Goal: Task Accomplishment & Management: Complete application form

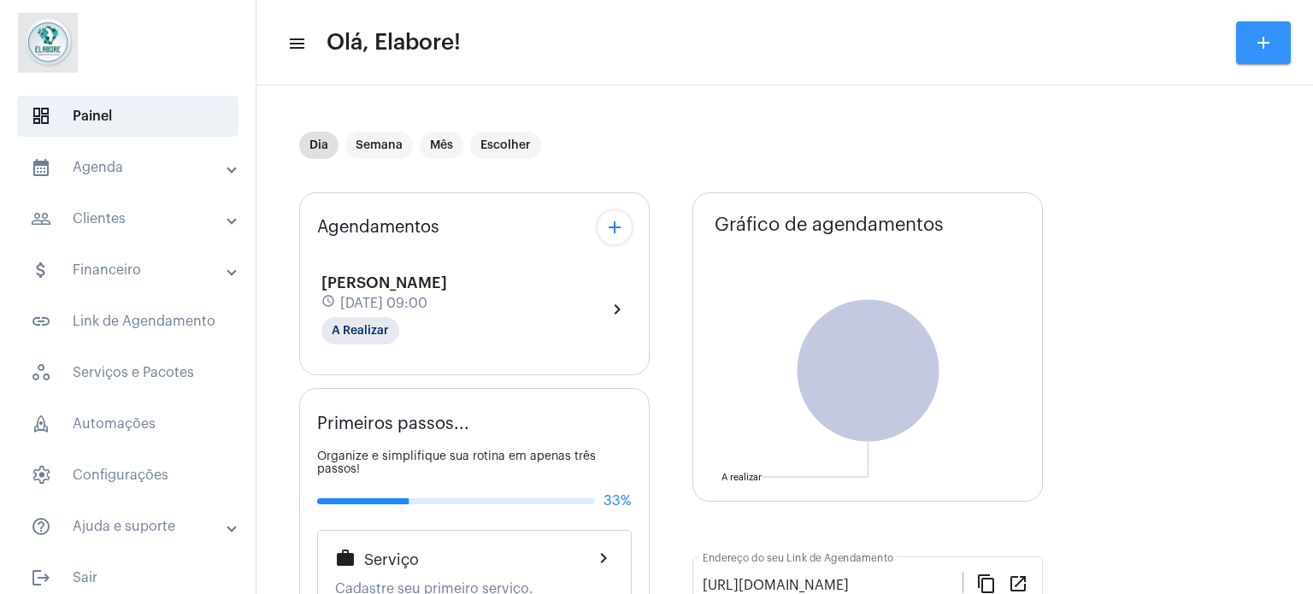
click at [1270, 47] on mat-icon "add" at bounding box center [1263, 42] width 21 height 21
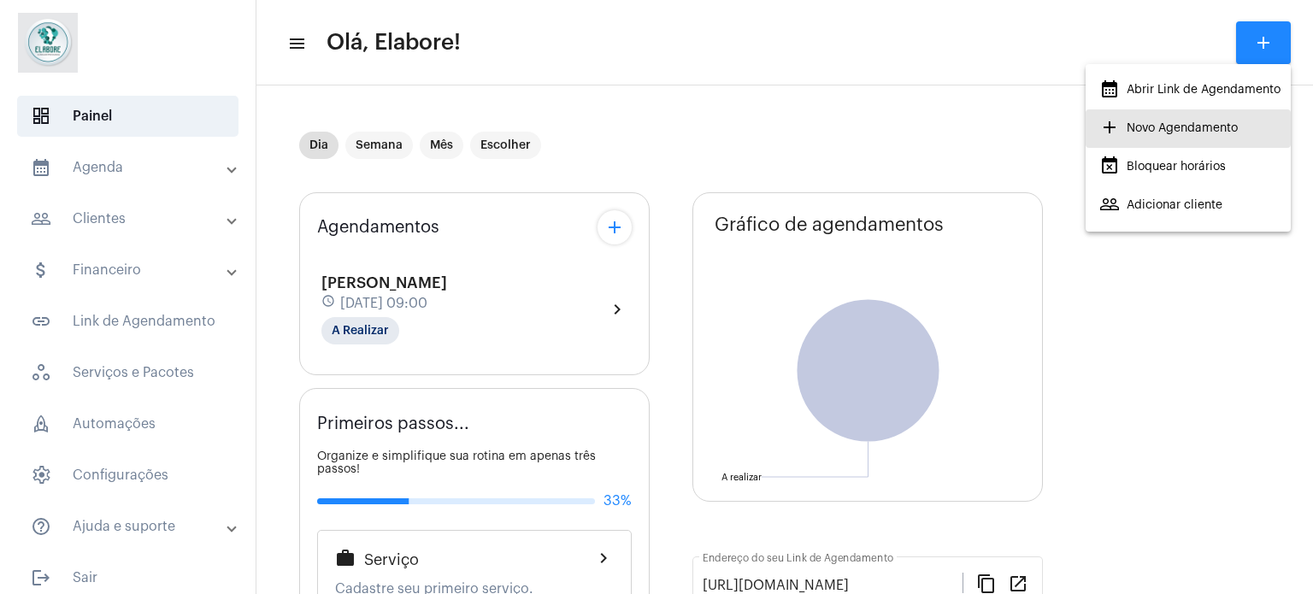
click at [1180, 126] on span "add Novo Agendamento" at bounding box center [1168, 128] width 138 height 31
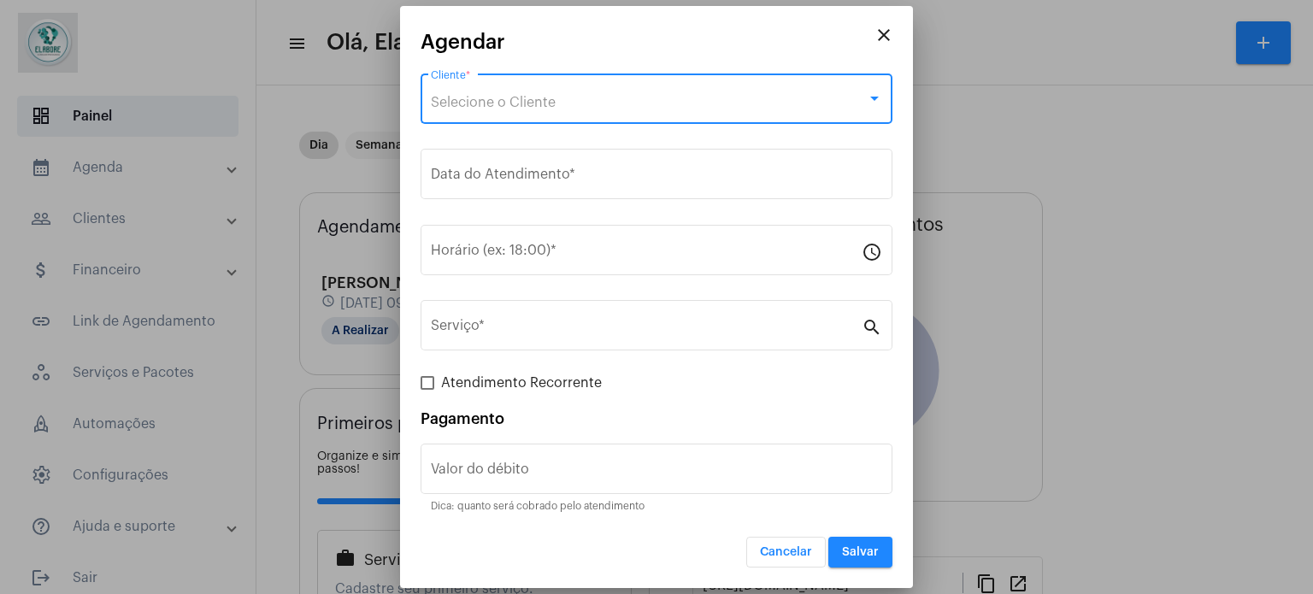
click at [786, 105] on div "Selecione o Cliente" at bounding box center [649, 102] width 436 height 15
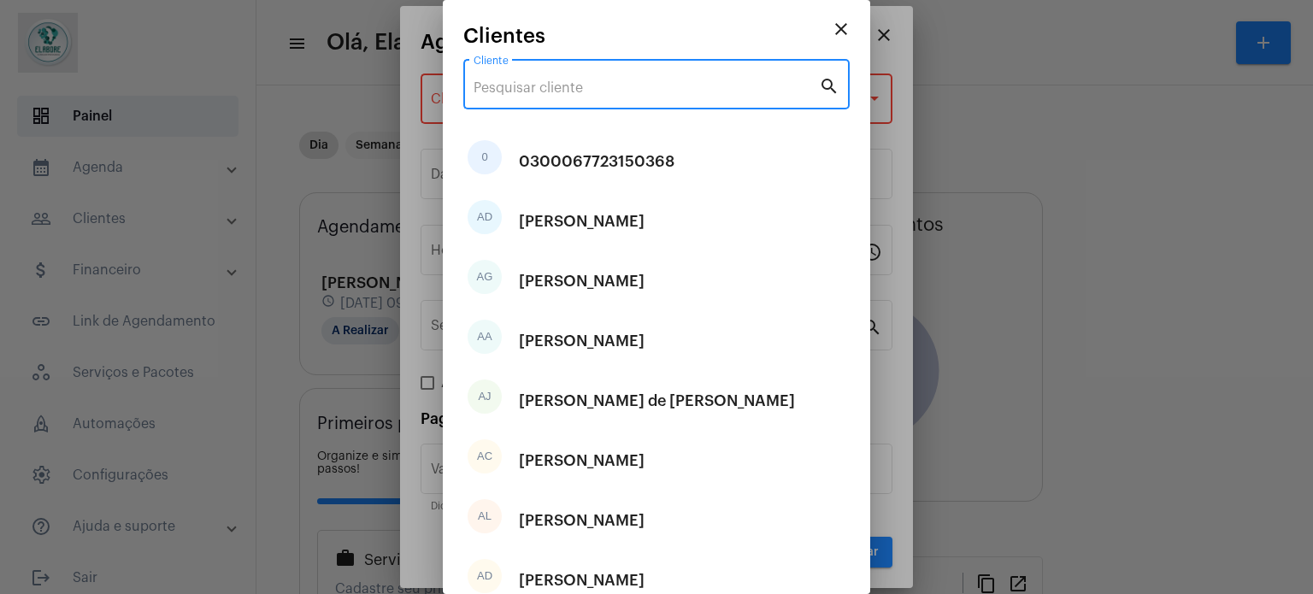
click at [735, 85] on input "Cliente" at bounding box center [645, 87] width 345 height 15
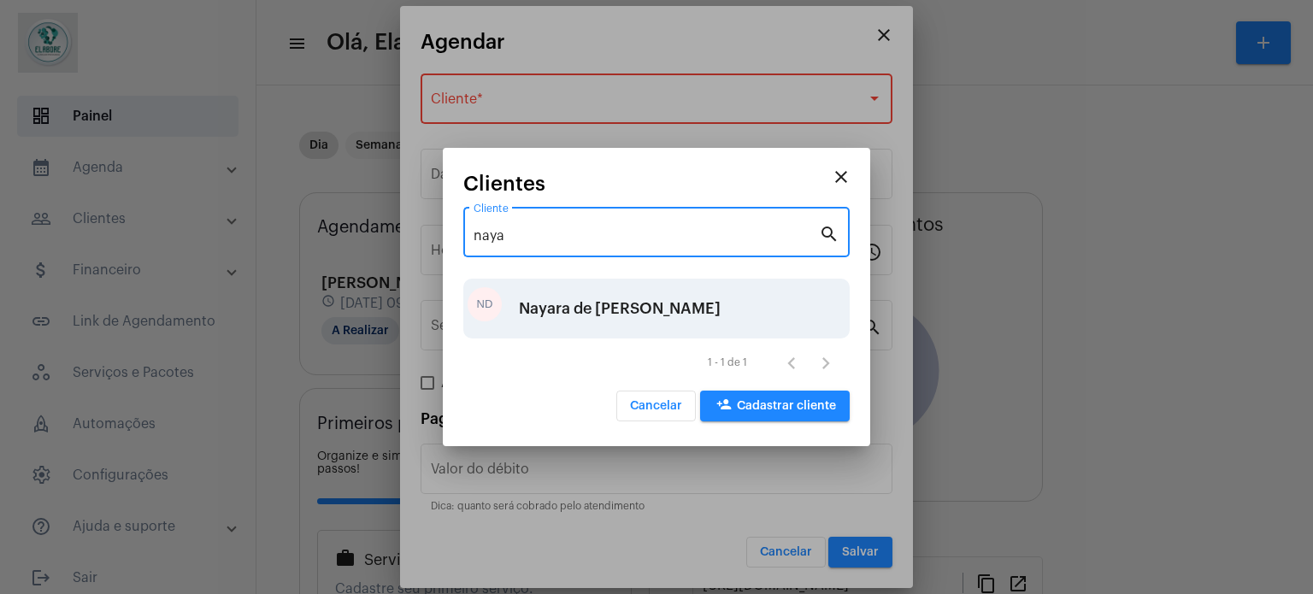
type input "naya"
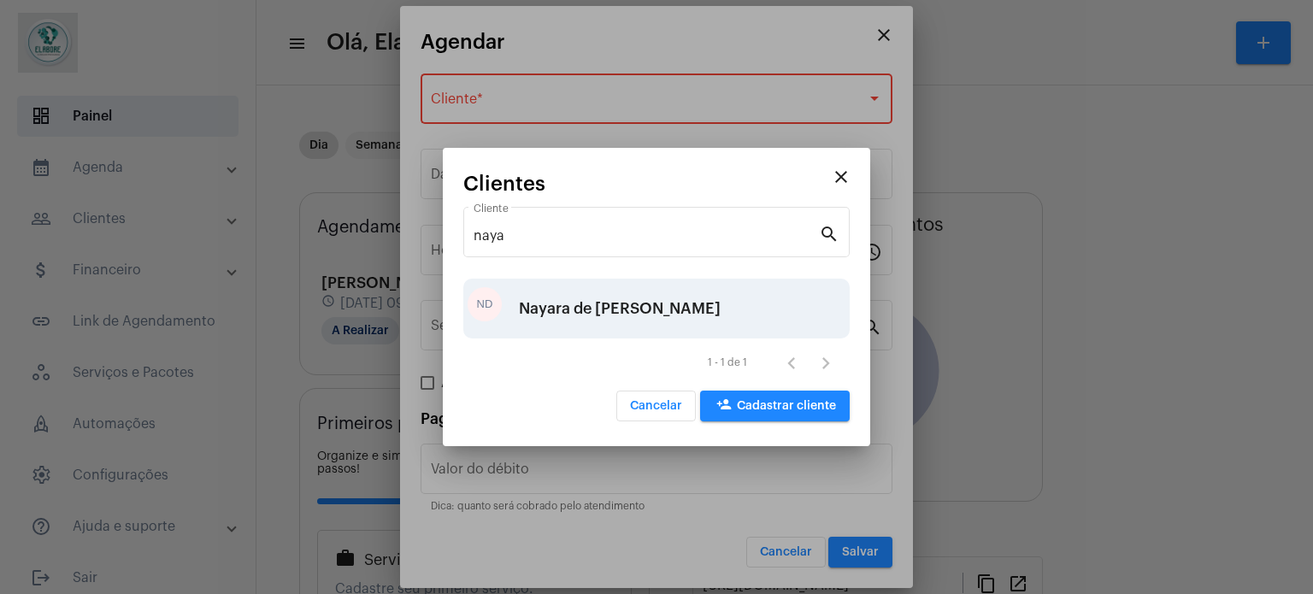
click at [669, 312] on div "Nayara de [PERSON_NAME]" at bounding box center [620, 308] width 202 height 51
type input "R$"
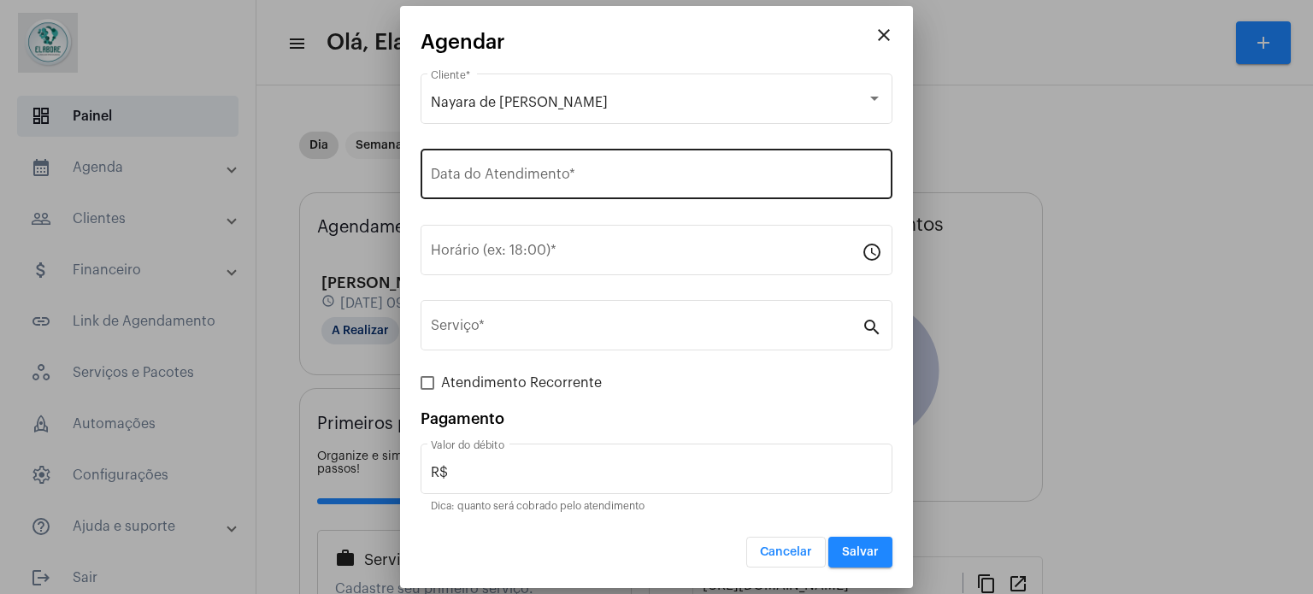
click at [696, 170] on div "Data do Atendimento *" at bounding box center [656, 172] width 451 height 54
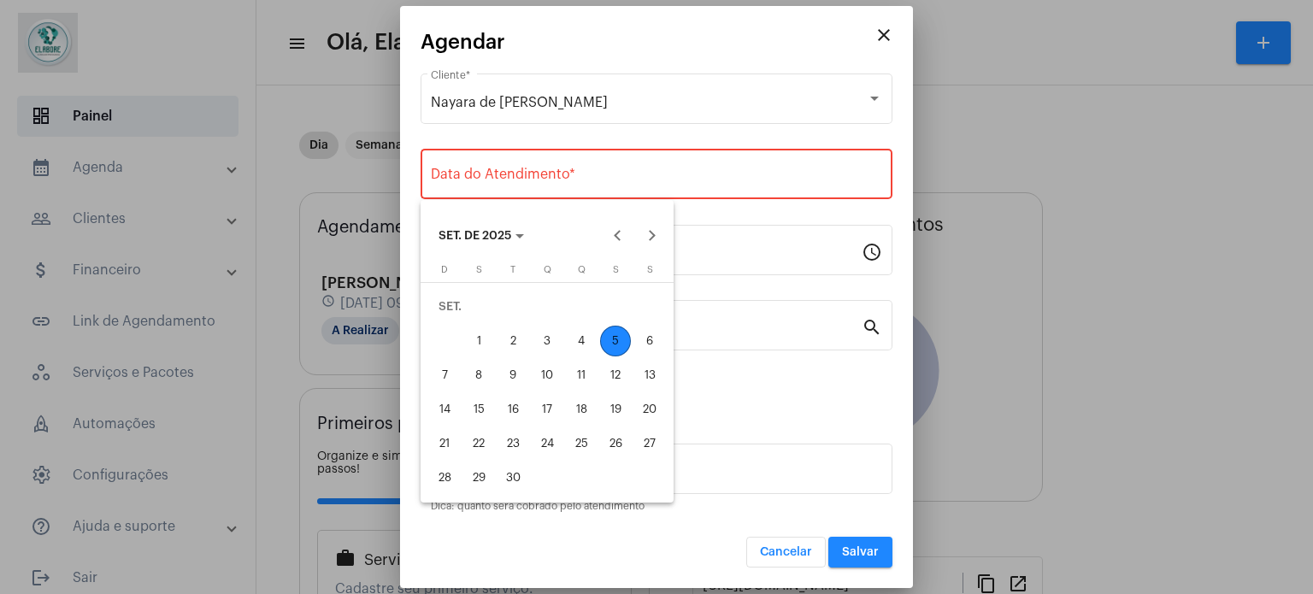
click at [613, 337] on div "5" at bounding box center [615, 341] width 31 height 31
type input "[DATE]"
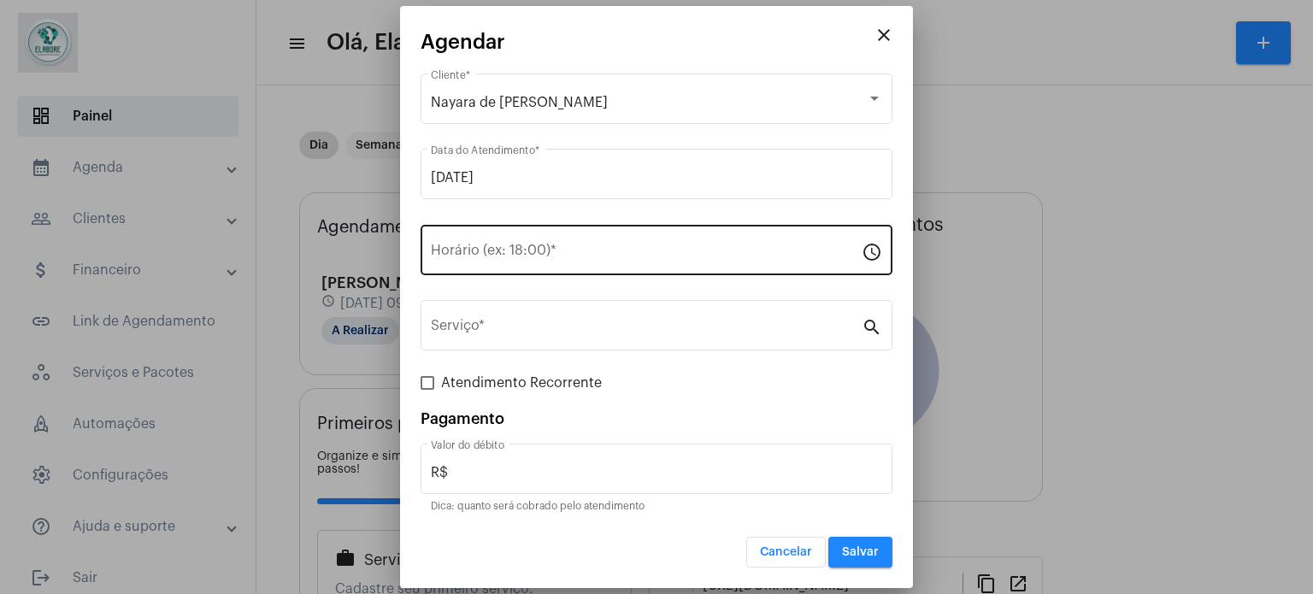
click at [632, 244] on div "Horário (ex: 18:00) *" at bounding box center [646, 248] width 431 height 54
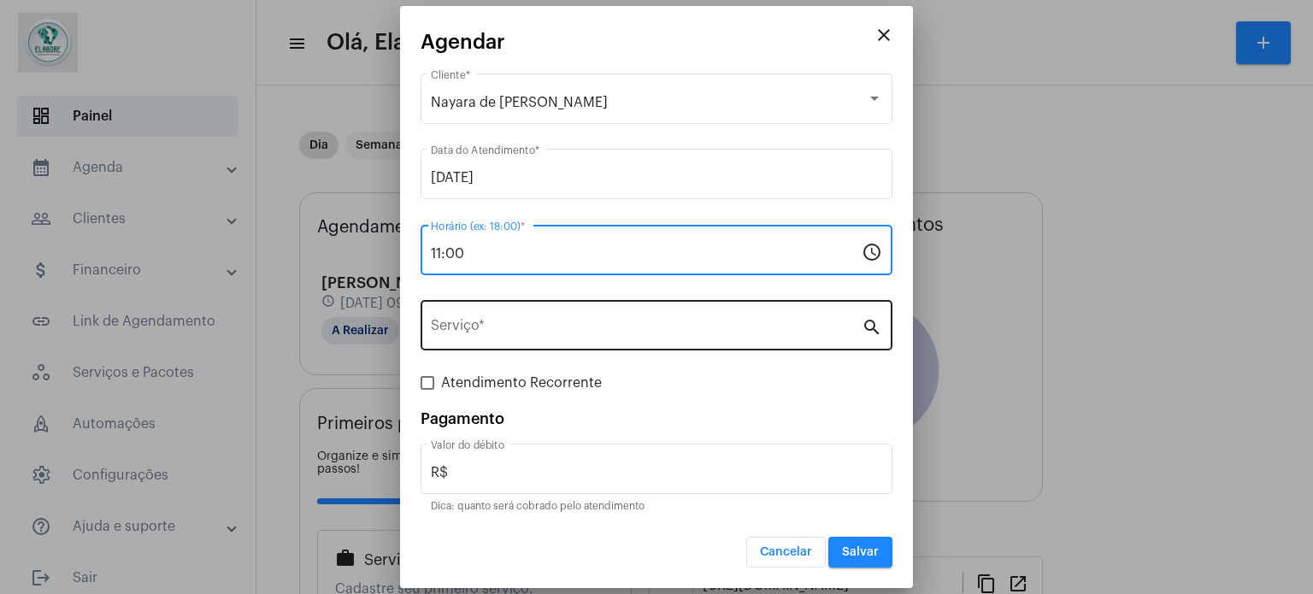
type input "11:00"
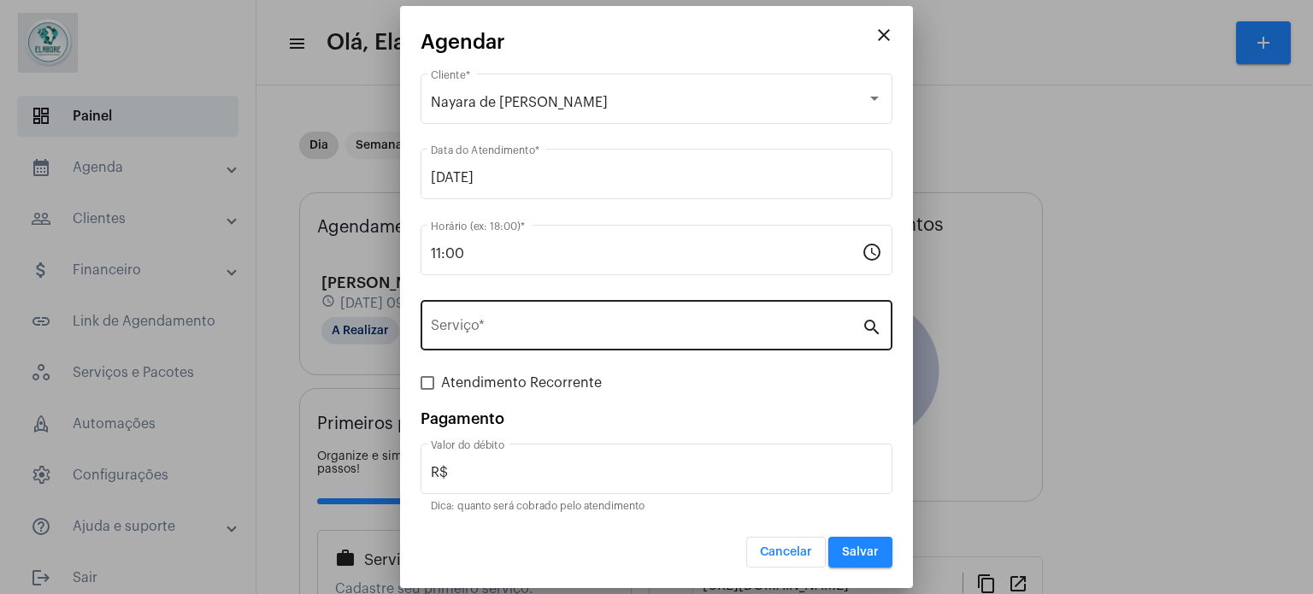
click at [632, 315] on div "Serviço *" at bounding box center [646, 324] width 431 height 54
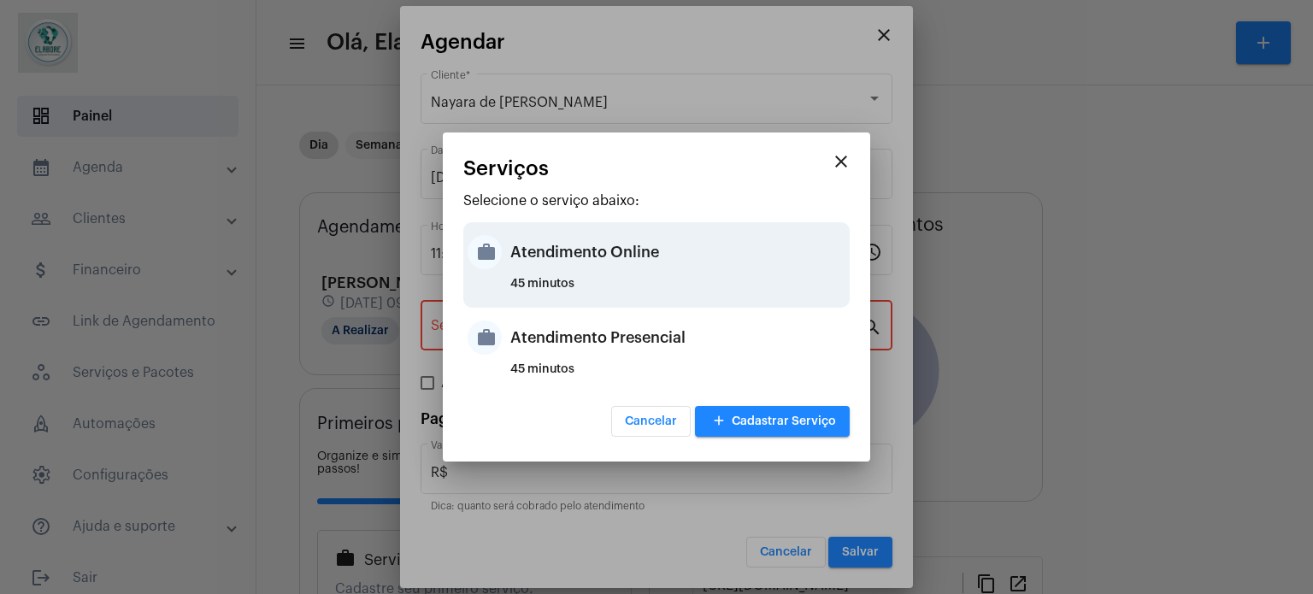
click at [643, 267] on div "Atendimento Online" at bounding box center [677, 251] width 335 height 51
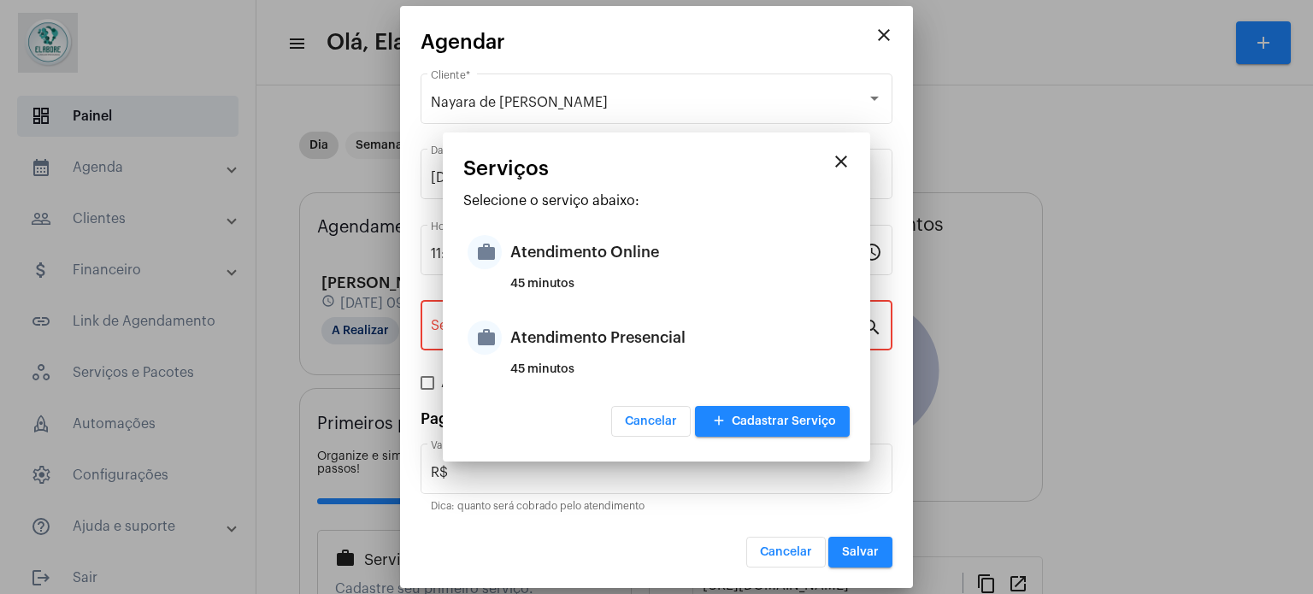
type input "Atendimento Online"
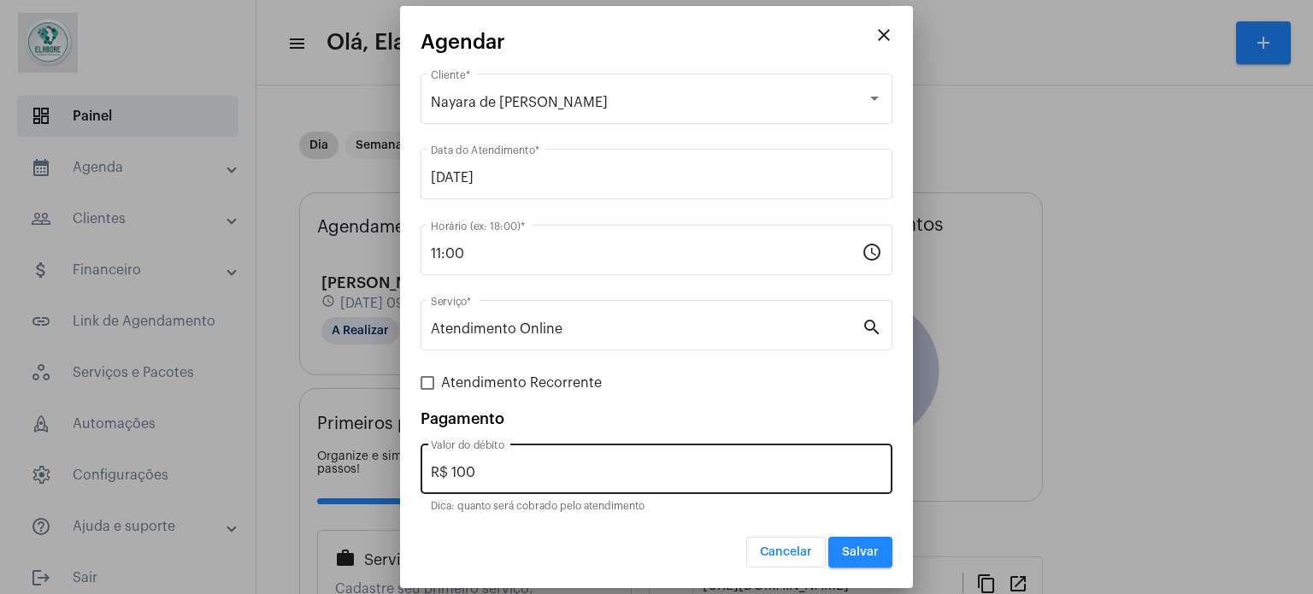
click at [615, 462] on div "R$ 100 Valor do débito" at bounding box center [656, 467] width 451 height 54
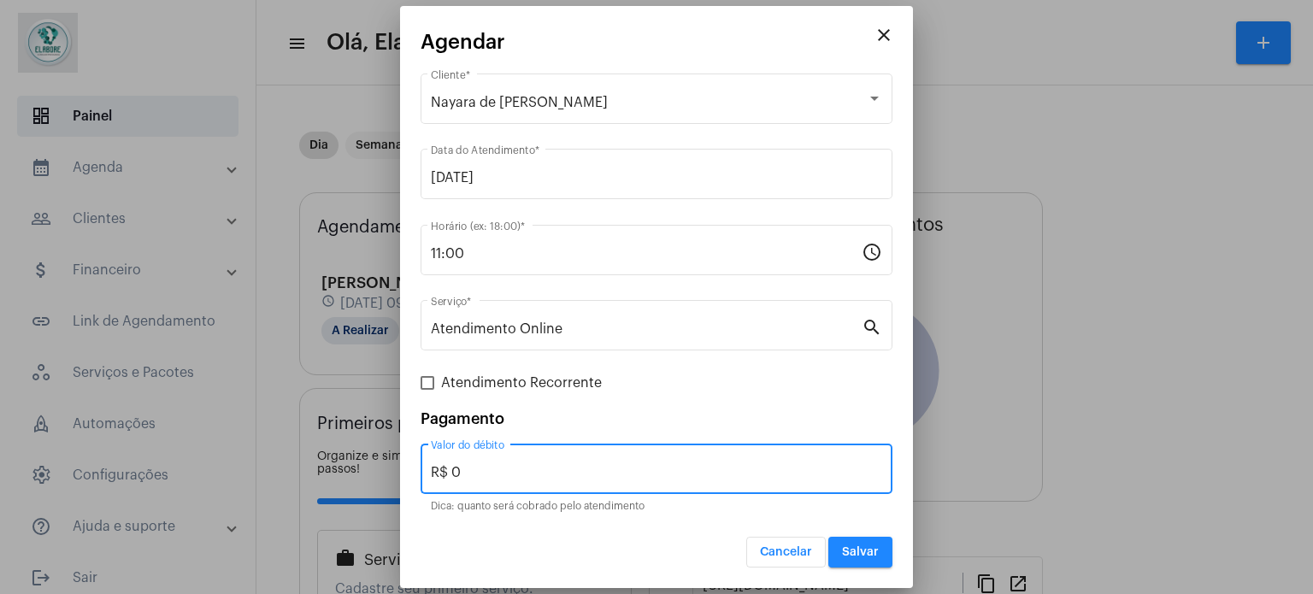
type input "R$ 0"
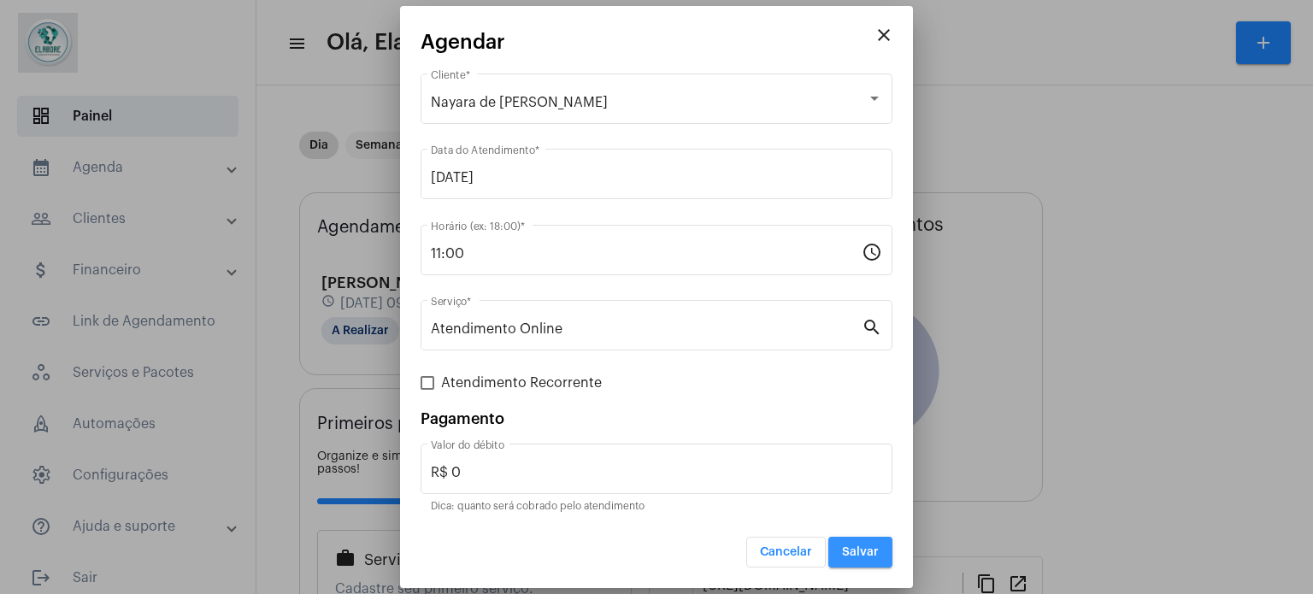
click at [890, 551] on button "Salvar" at bounding box center [860, 552] width 64 height 31
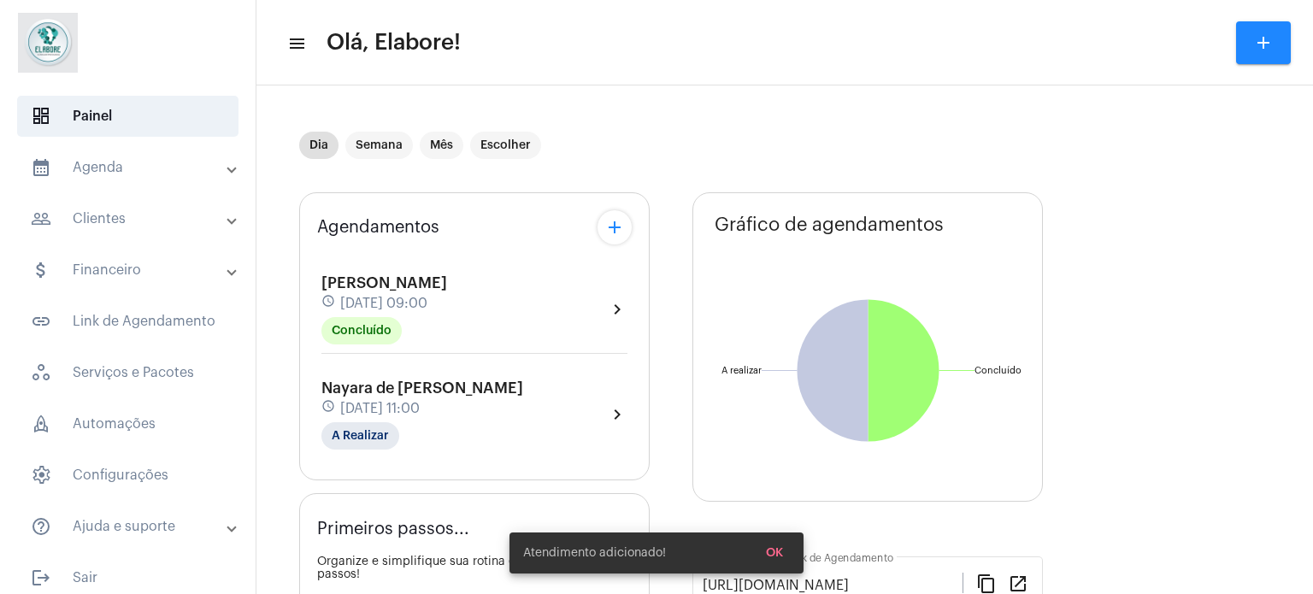
click at [543, 407] on div "Nayara de [PERSON_NAME] schedule [DATE] 11:00 A Realizar chevron_right" at bounding box center [474, 414] width 306 height 70
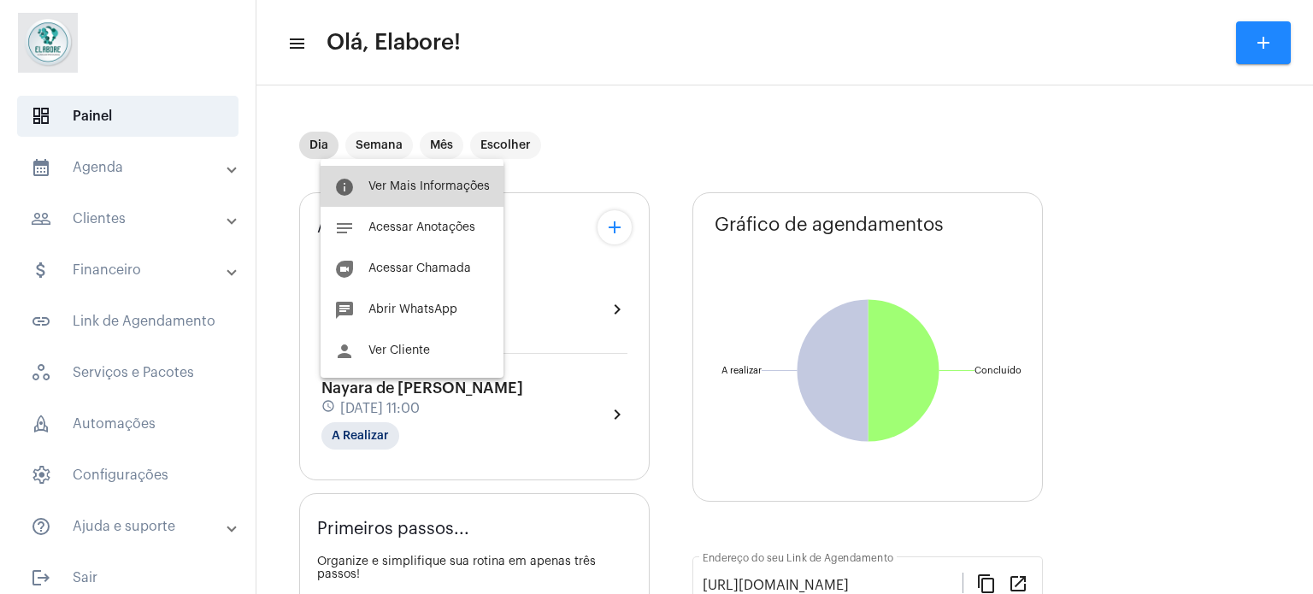
click at [436, 186] on span "Ver Mais Informações" at bounding box center [428, 186] width 121 height 12
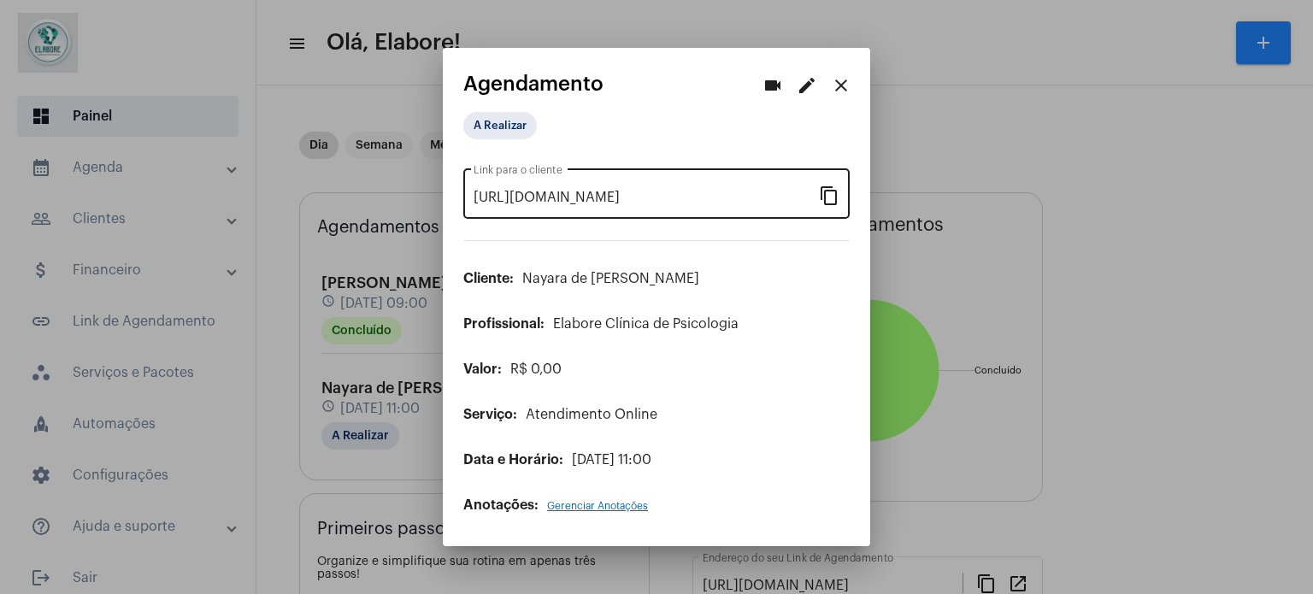
click at [832, 191] on mat-icon "content_copy" at bounding box center [829, 195] width 21 height 21
